Goal: Task Accomplishment & Management: Use online tool/utility

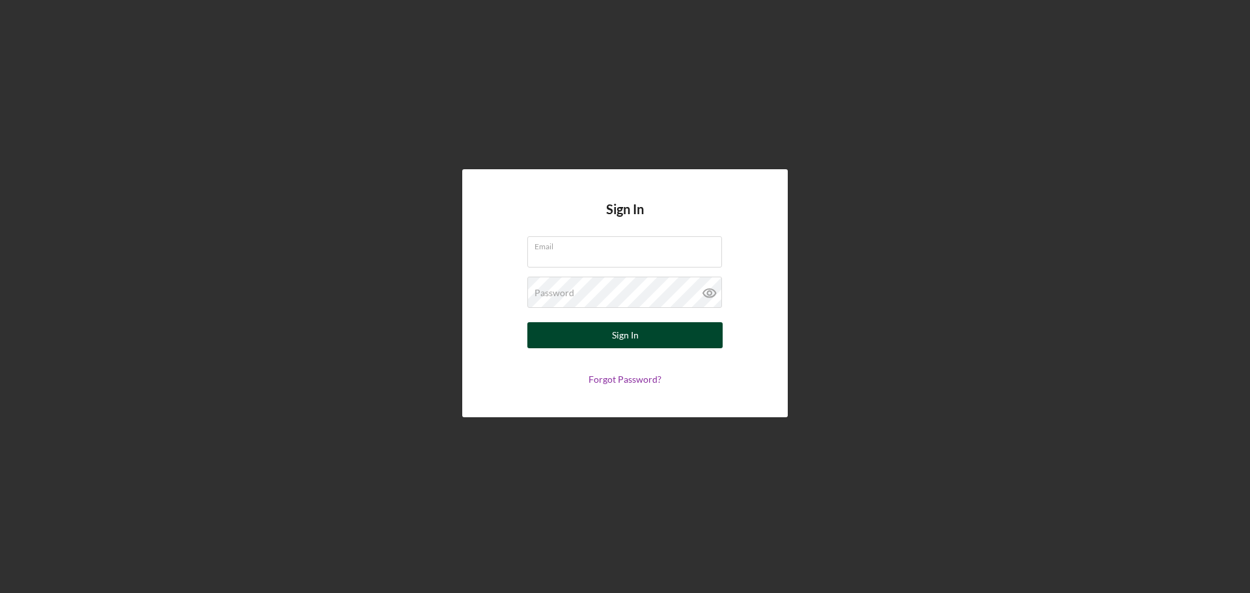
type input "[PERSON_NAME][EMAIL_ADDRESS][PERSON_NAME][DOMAIN_NAME]"
click at [623, 331] on div "Sign In" at bounding box center [625, 335] width 27 height 26
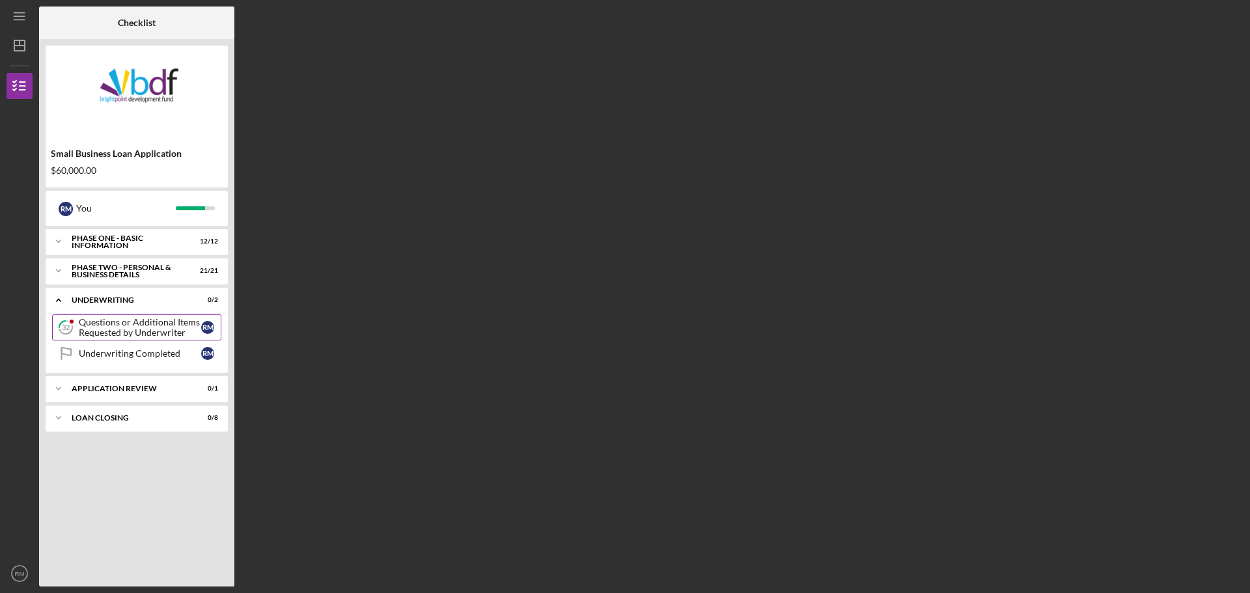
click at [133, 318] on div "Questions or Additional Items Requested by Underwriter" at bounding box center [140, 327] width 122 height 21
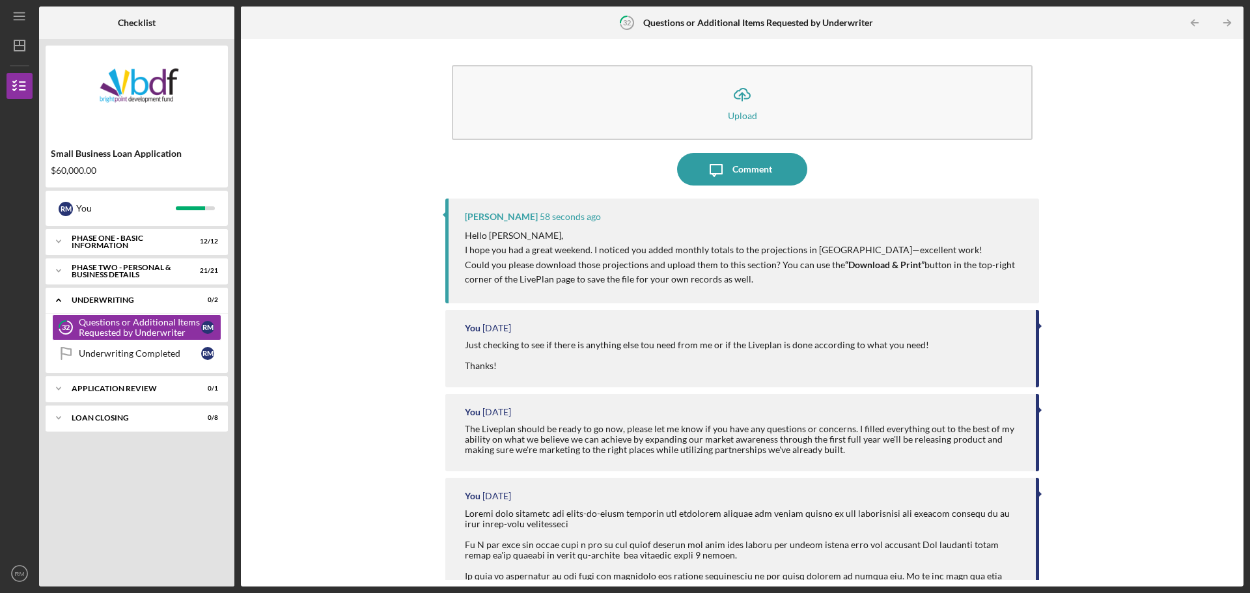
click at [819, 281] on p "Could you please download those projections and upload them to this section? Yo…" at bounding box center [745, 272] width 561 height 29
click at [807, 283] on p "Could you please download those projections and upload them to this section? Yo…" at bounding box center [745, 272] width 561 height 29
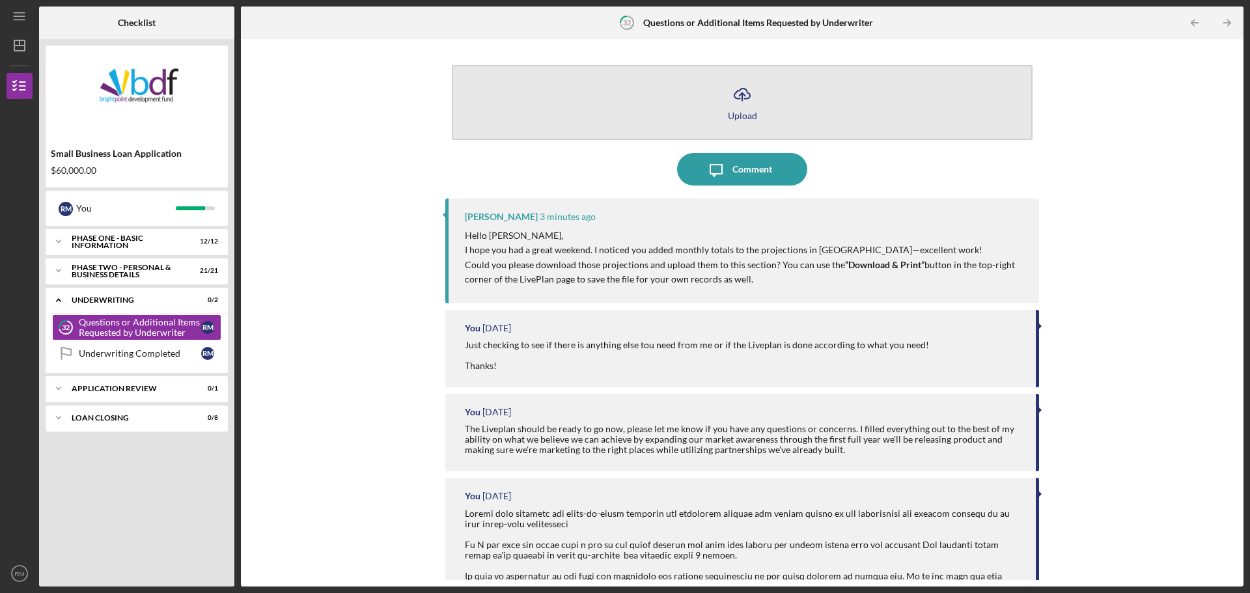
click at [706, 89] on button "Icon/Upload Upload" at bounding box center [742, 102] width 581 height 75
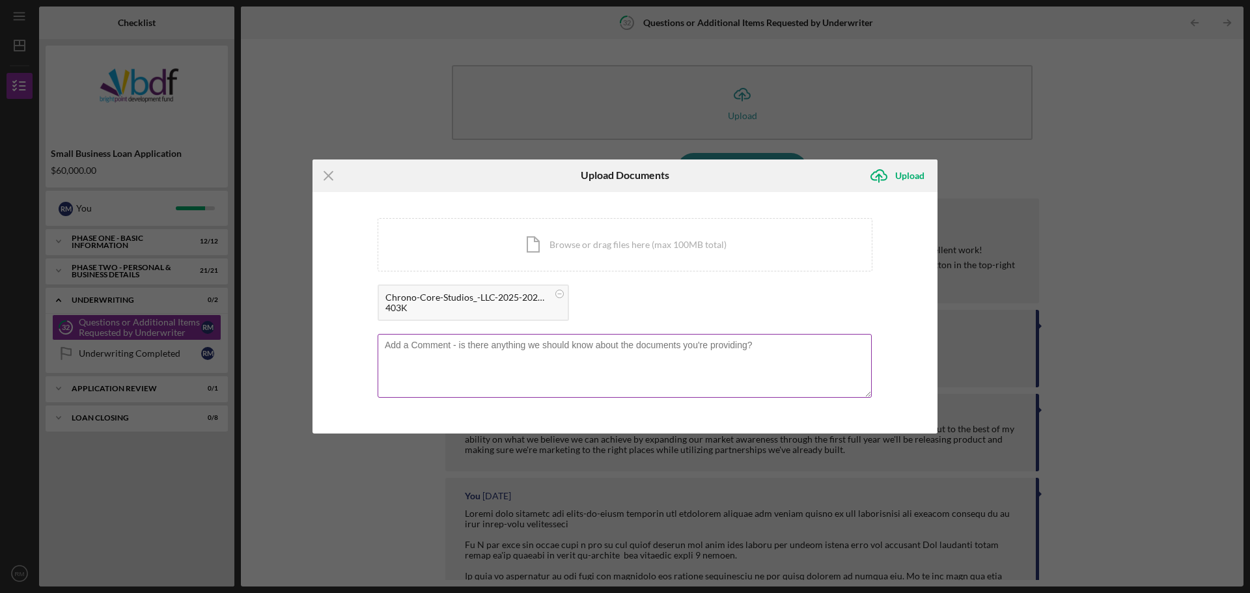
click at [462, 355] on textarea at bounding box center [625, 366] width 494 height 64
type textarea "Liveplan document upload"
click at [898, 176] on div "Upload" at bounding box center [909, 176] width 29 height 26
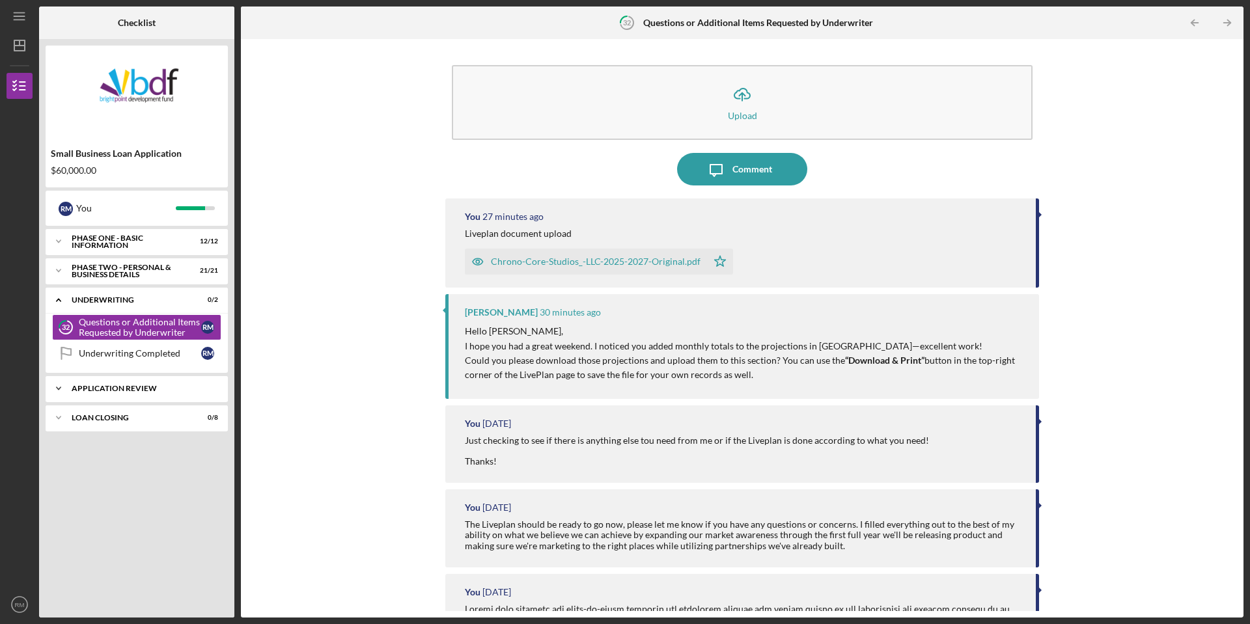
click at [141, 385] on div "Application Review" at bounding box center [142, 389] width 140 height 8
click at [118, 419] on div "Loan Closing" at bounding box center [142, 418] width 140 height 8
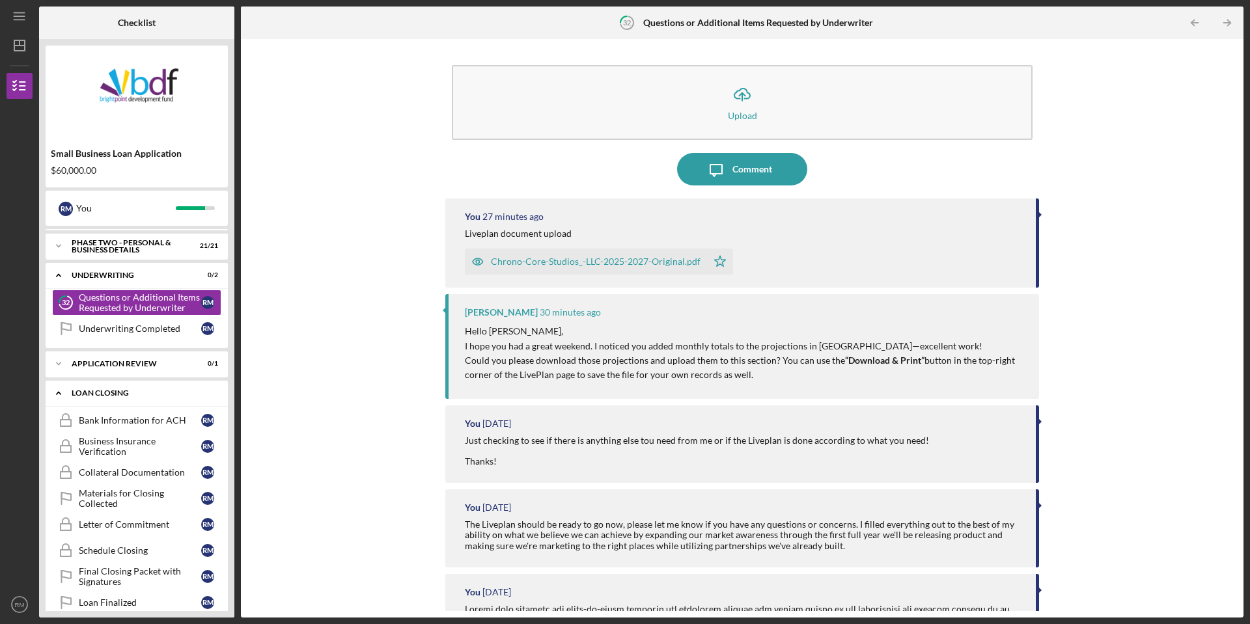
scroll to position [42, 0]
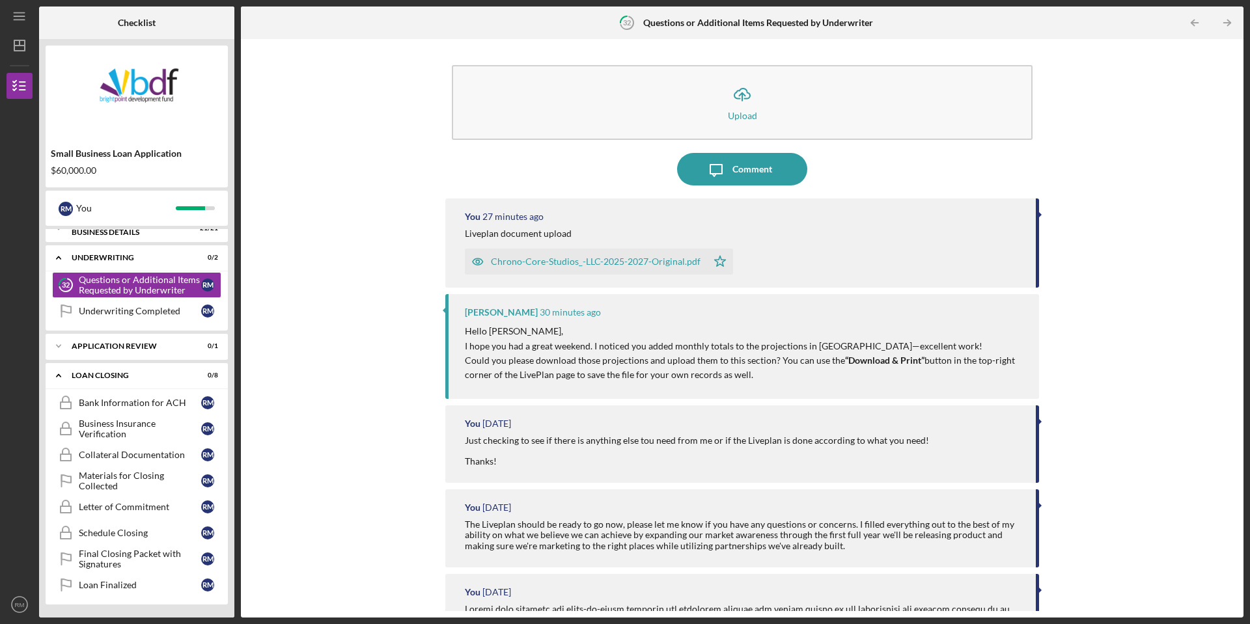
click at [320, 304] on div "Icon/Upload Upload Icon/Message Comment You 27 minutes ago Liveplan document up…" at bounding box center [741, 329] width 989 height 566
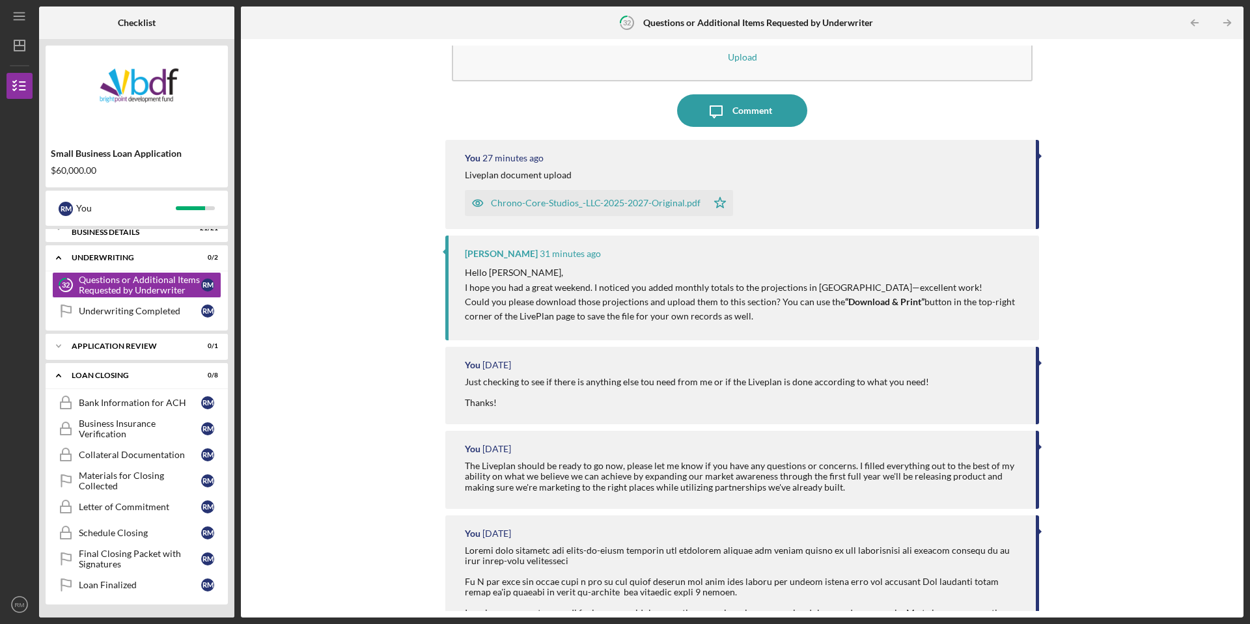
scroll to position [0, 0]
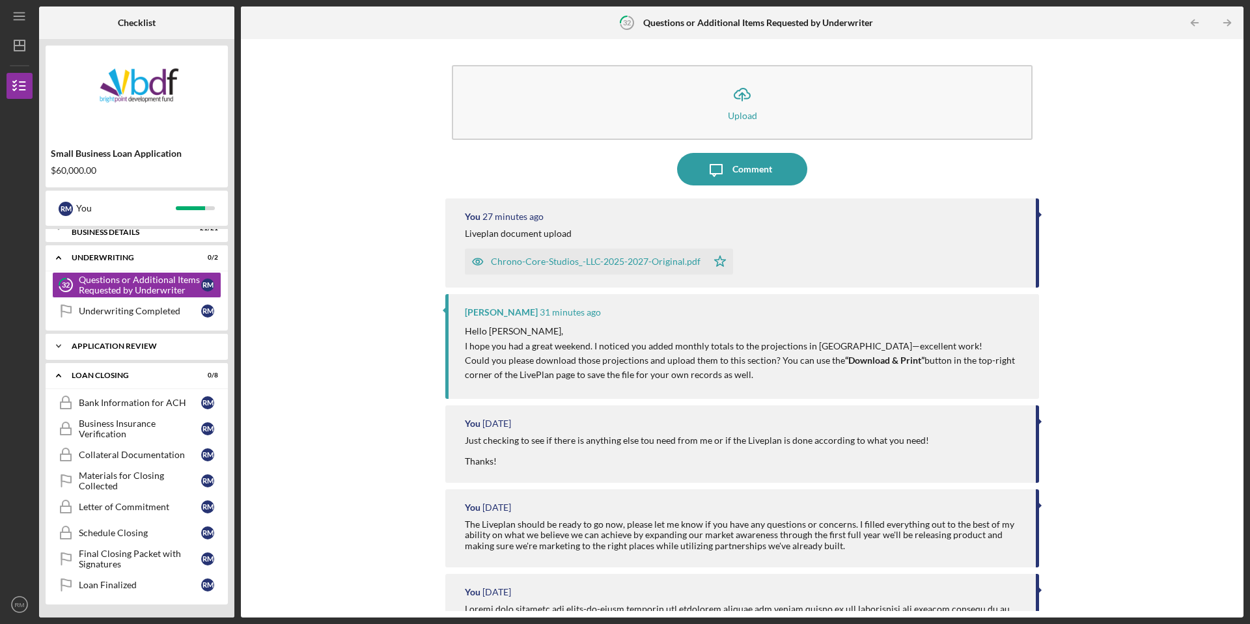
click at [173, 340] on div "Icon/Expander Application Review 0 / 1" at bounding box center [137, 346] width 182 height 26
